Goal: Information Seeking & Learning: Learn about a topic

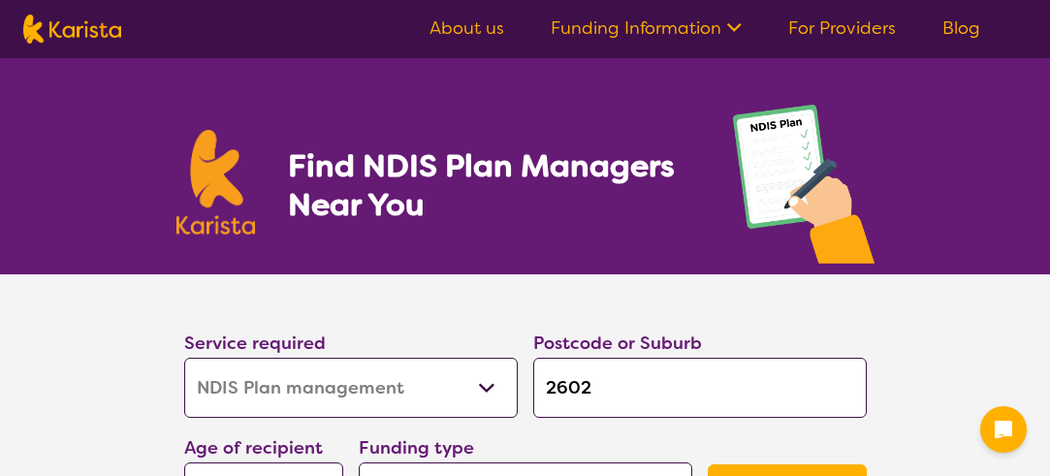
select select "NDIS Plan management"
select select "AG"
select select "NDIS"
select select "NDIS Plan management"
select select "AG"
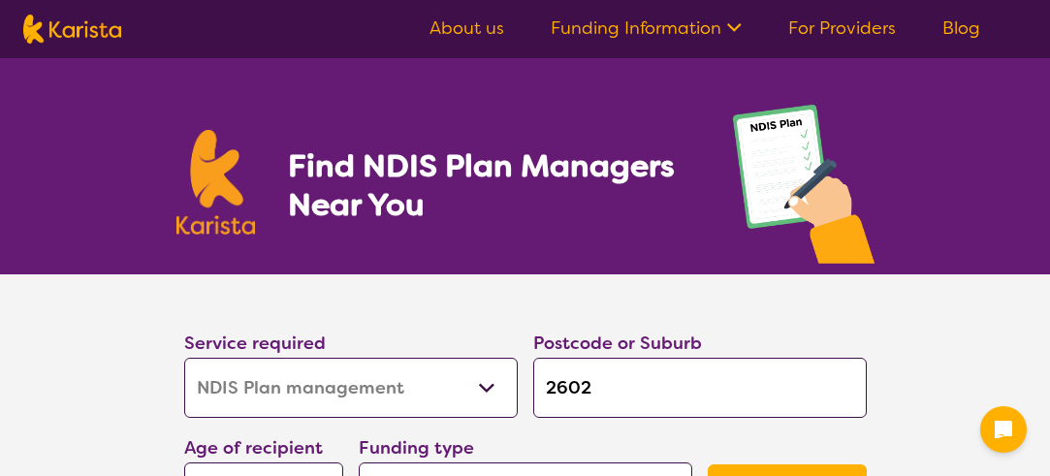
select select "NDIS"
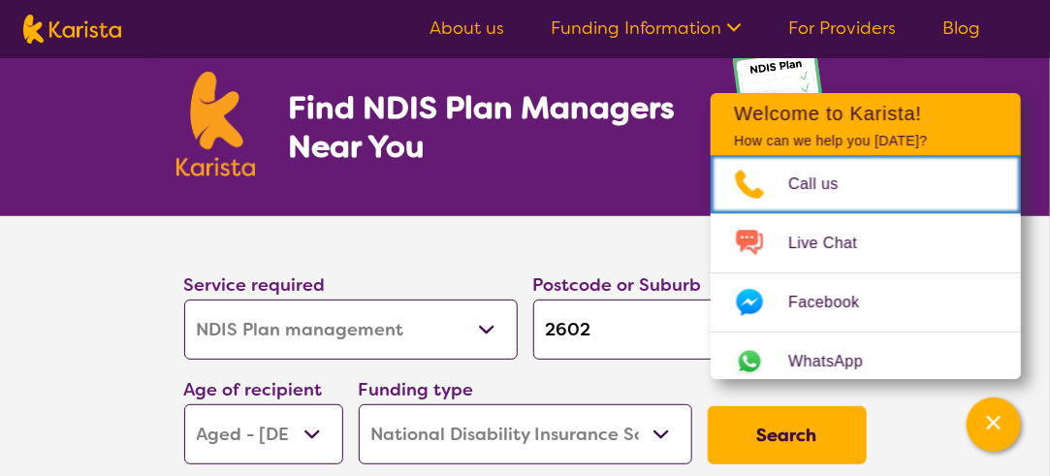
scroll to position [97, 0]
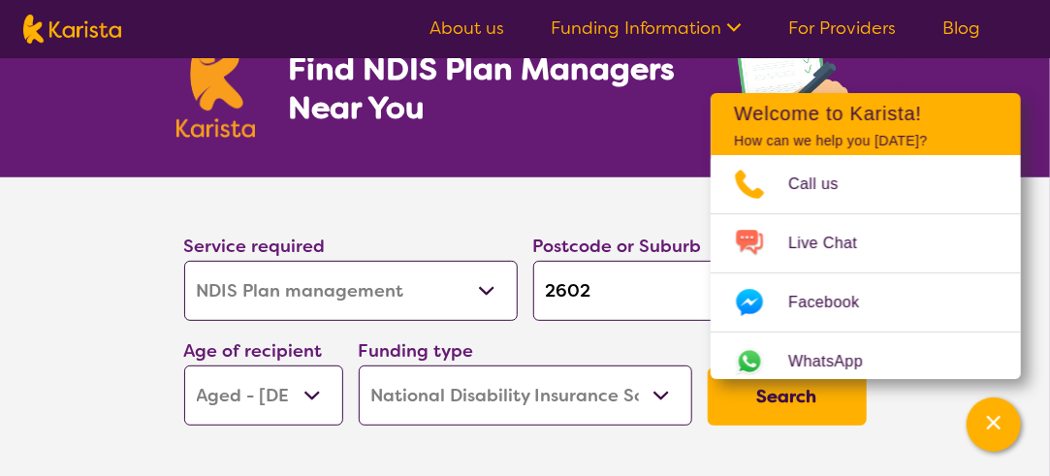
click at [796, 408] on button "Search" at bounding box center [787, 396] width 159 height 58
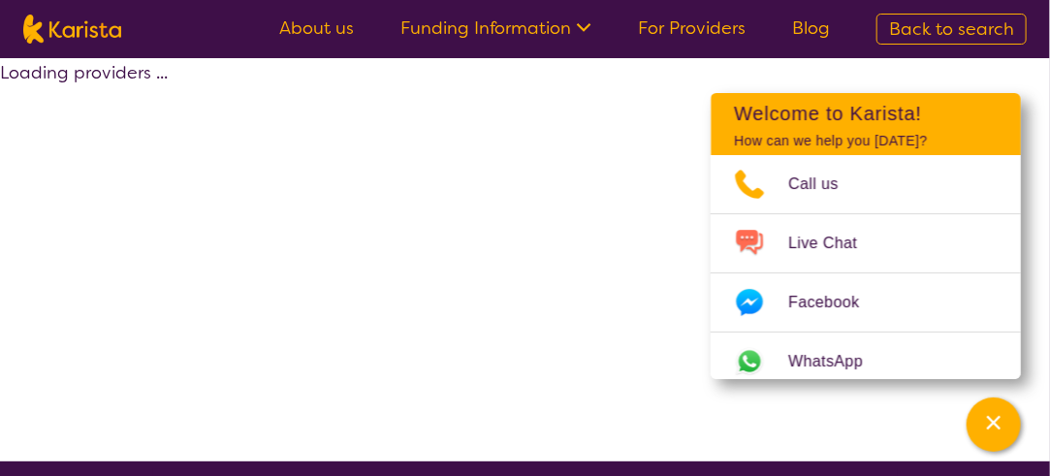
select select "by_score"
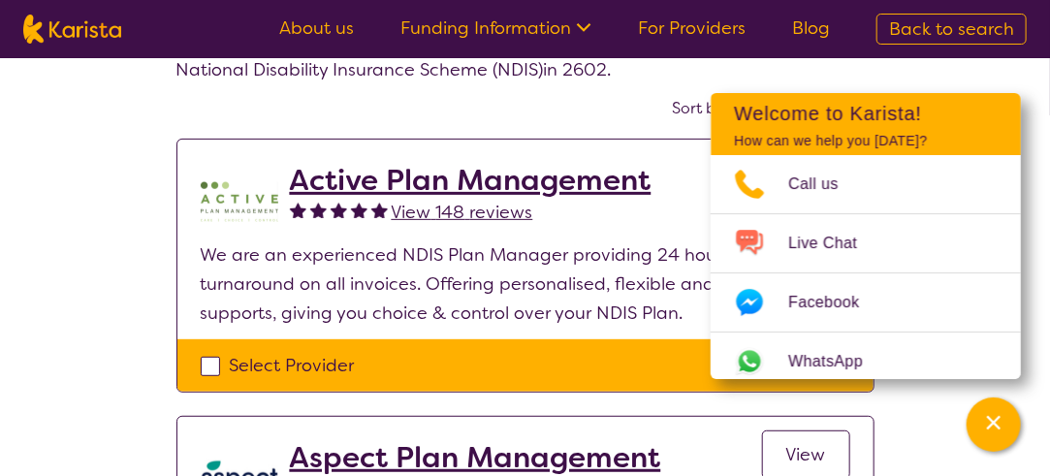
scroll to position [97, 0]
